Goal: Task Accomplishment & Management: Use online tool/utility

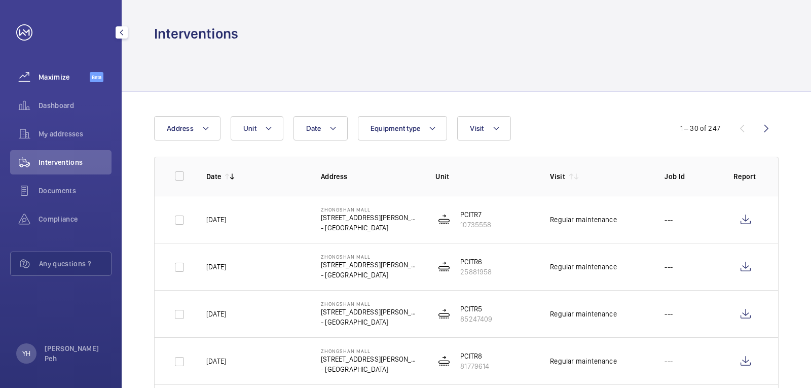
click at [79, 86] on div "Maximize Beta" at bounding box center [60, 77] width 101 height 24
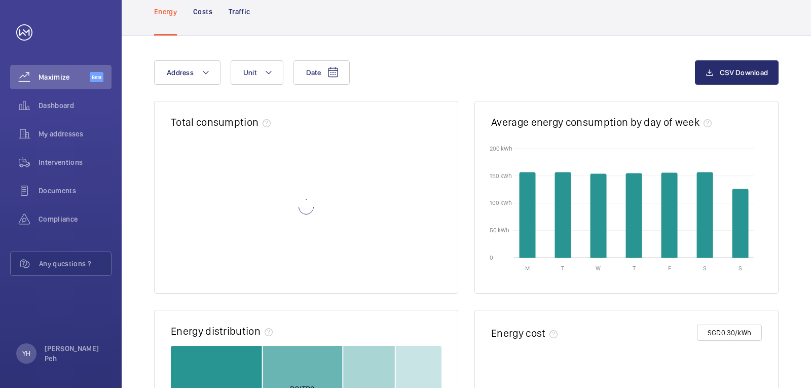
scroll to position [51, 0]
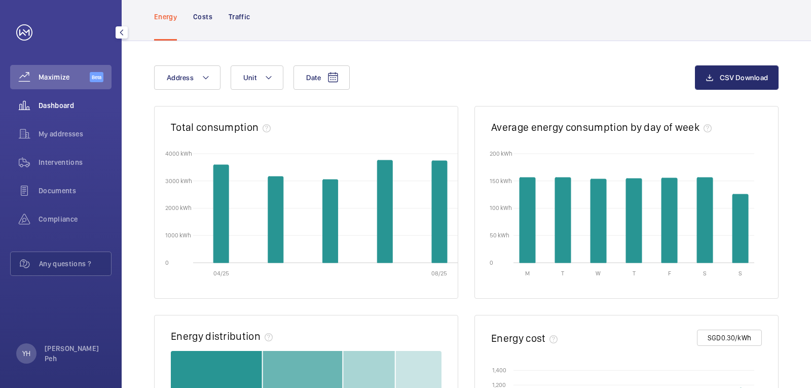
click at [66, 105] on span "Dashboard" at bounding box center [75, 105] width 73 height 10
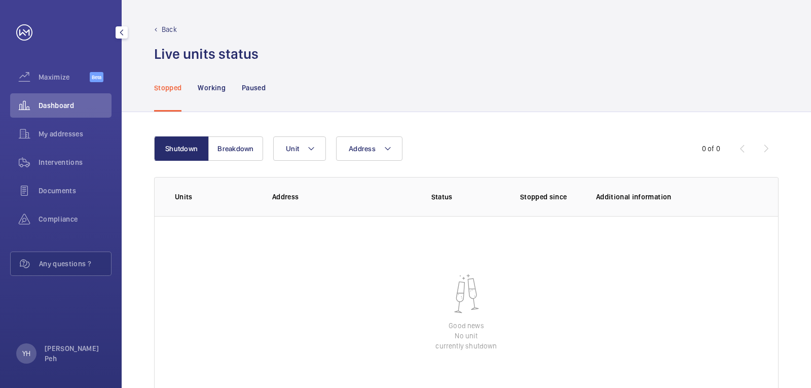
click at [70, 101] on span "Dashboard" at bounding box center [75, 105] width 73 height 10
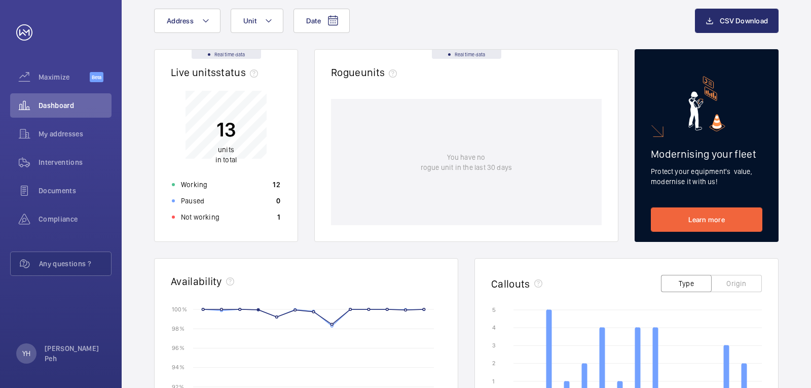
scroll to position [51, 0]
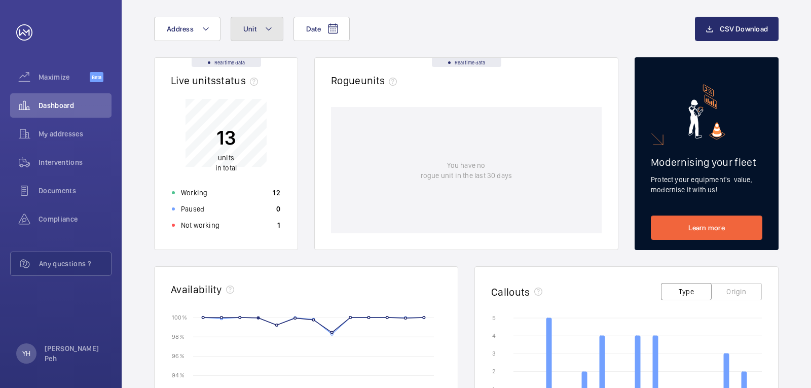
click at [246, 33] on button "Unit" at bounding box center [256, 29] width 53 height 24
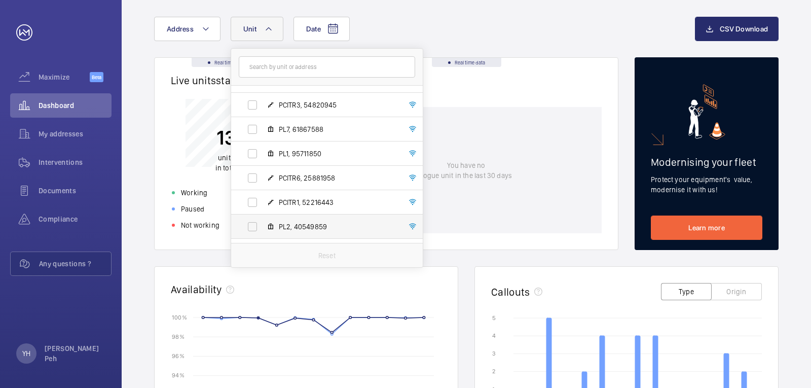
scroll to position [183, 0]
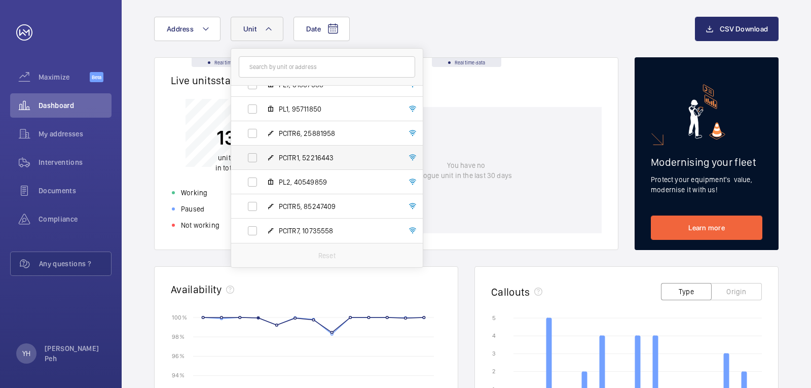
click at [309, 155] on span "PCITR1, 52216443" at bounding box center [338, 157] width 118 height 10
click at [262, 155] on input "PCITR1, 52216443" at bounding box center [252, 157] width 20 height 20
checkbox input "true"
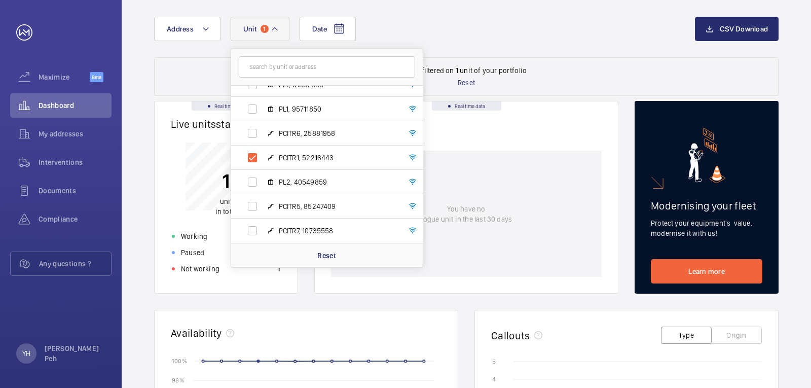
click at [461, 27] on div "Date Address Unit [GEOGRAPHIC_DATA] - 18 [PERSON_NAME] Rd, - SINGAPORE PCITR2, …" at bounding box center [424, 29] width 541 height 24
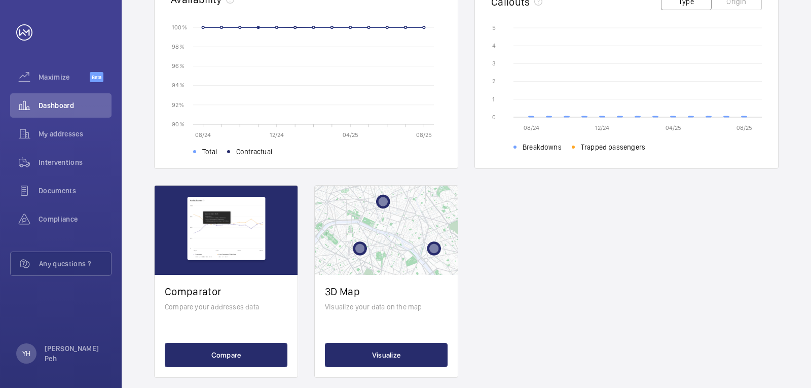
scroll to position [398, 0]
